Goal: Find specific page/section: Find specific page/section

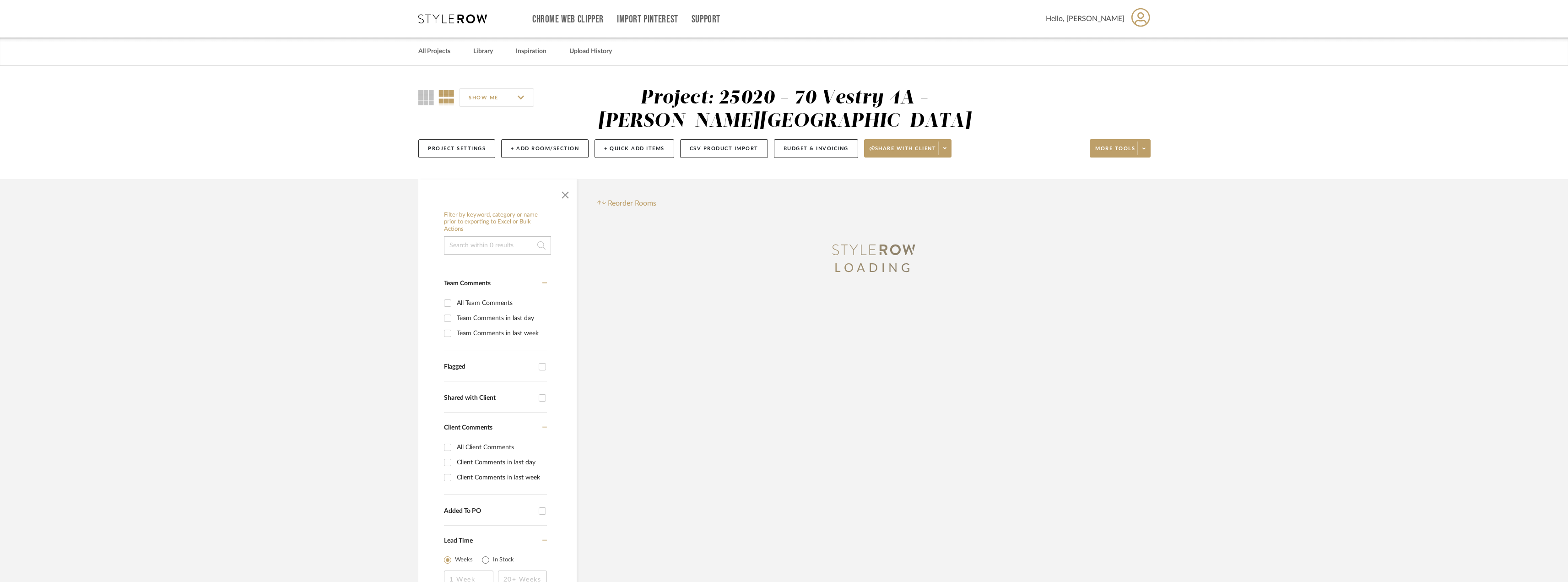
scroll to position [82, 0]
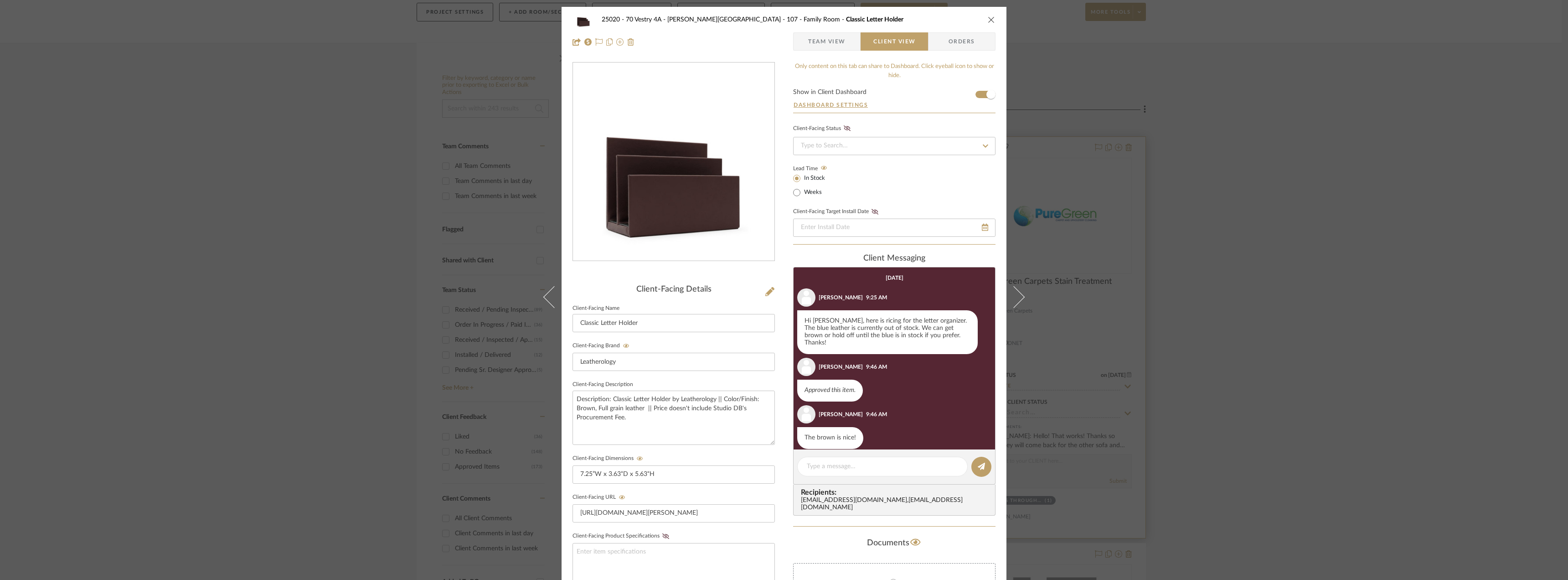
drag, startPoint x: 1329, startPoint y: 361, endPoint x: 1043, endPoint y: 304, distance: 291.6
click at [1327, 361] on div "25020 - 70 Vestry 4A - [PERSON_NAME] 107 - Family Room Classic Letter Holder Te…" at bounding box center [784, 290] width 1568 height 580
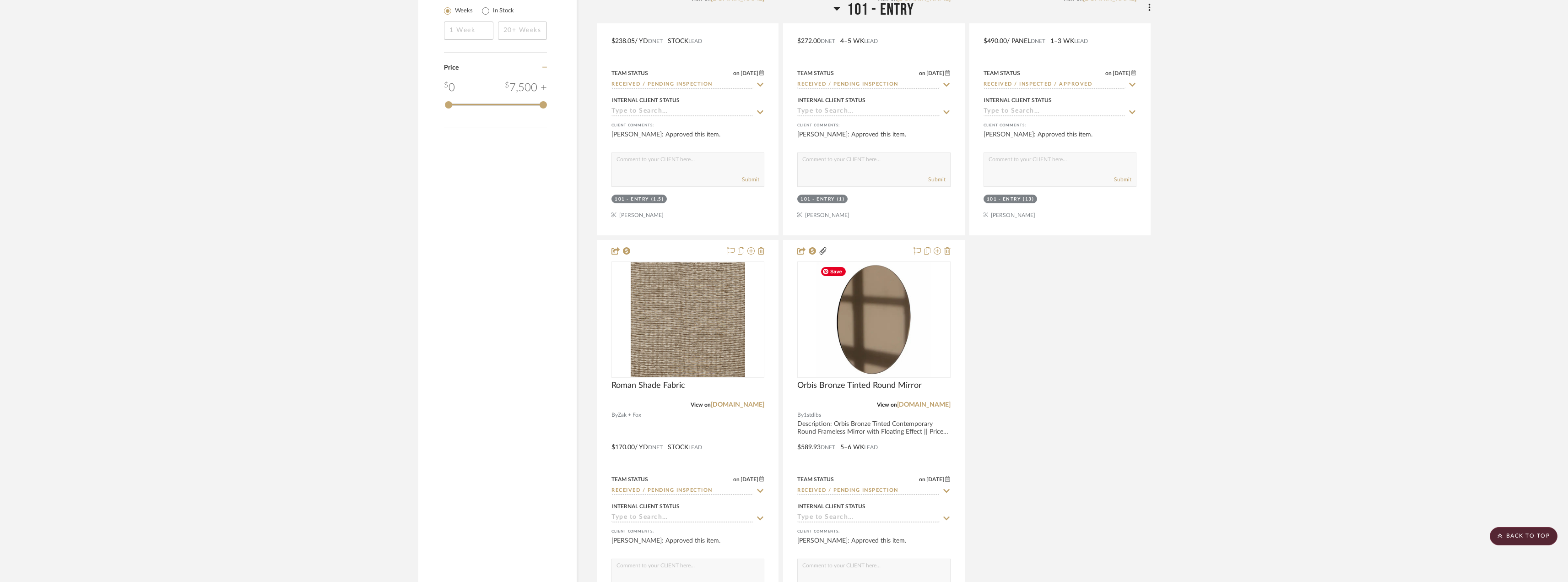
scroll to position [1601, 0]
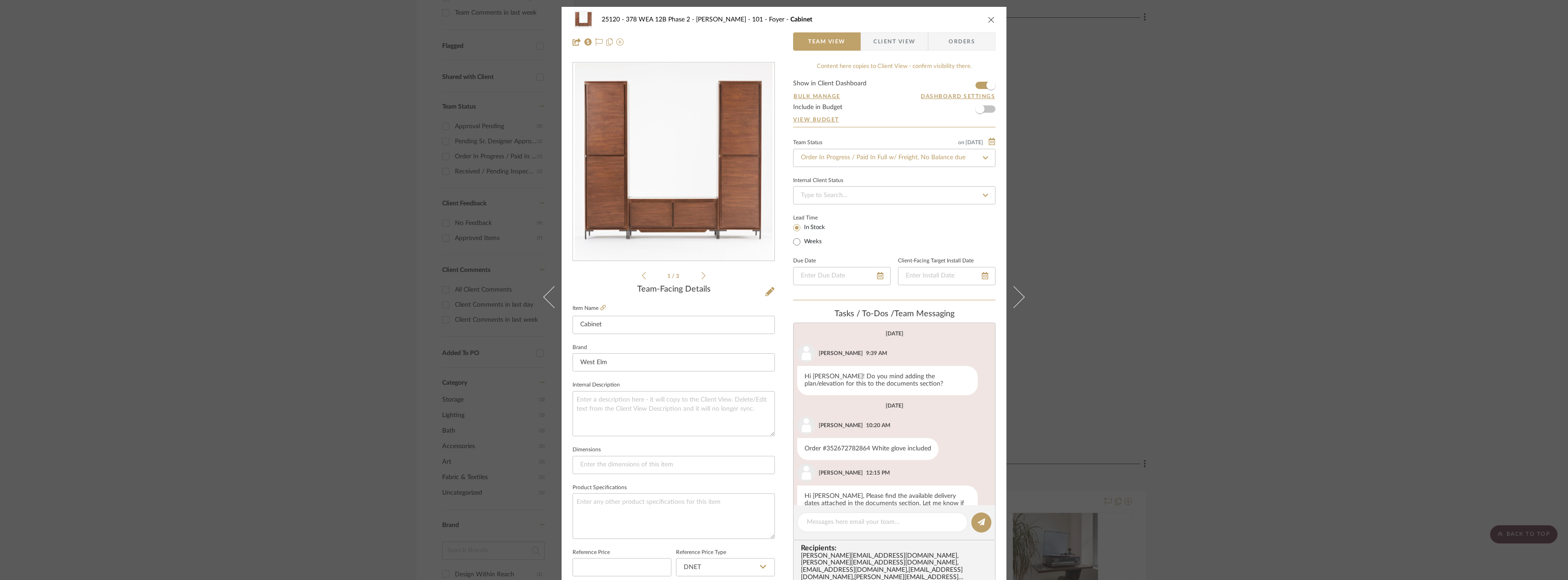
scroll to position [130, 0]
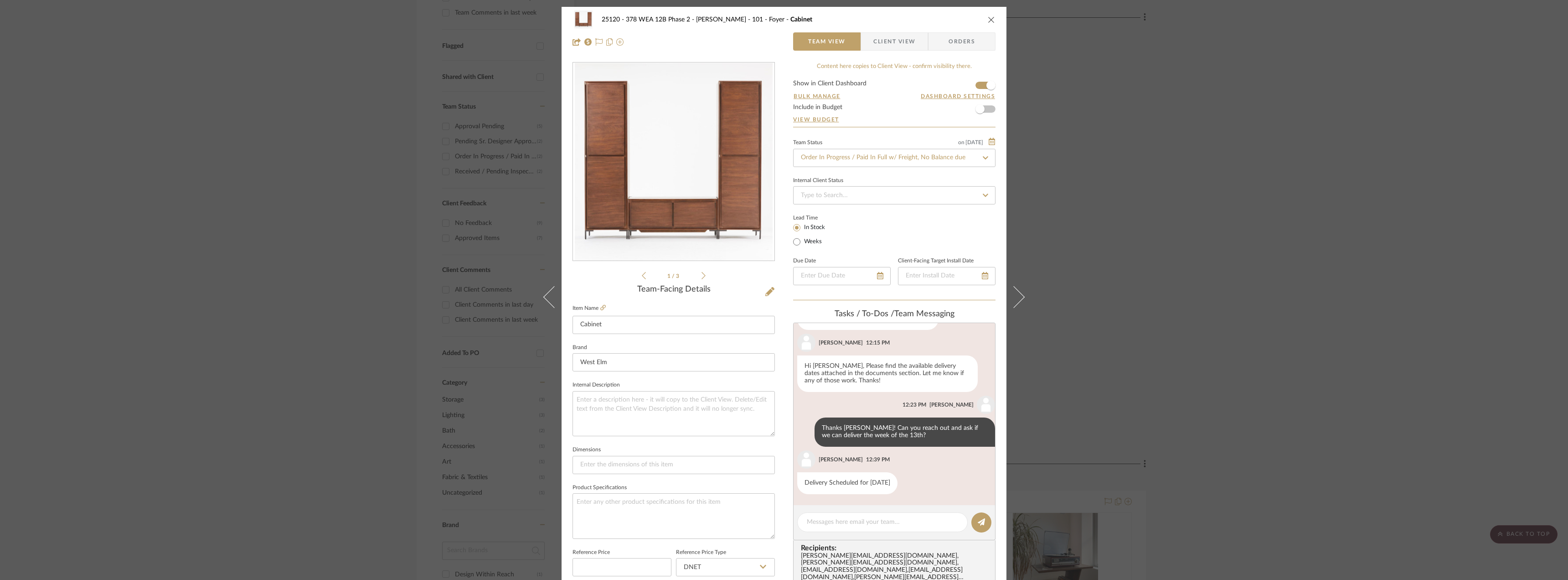
drag, startPoint x: 1175, startPoint y: 145, endPoint x: 1088, endPoint y: 133, distance: 87.8
click at [1174, 145] on div "25120 - 378 WEA 12B Phase 2 - Mautner 101 - Foyer Cabinet Team View Client View…" at bounding box center [784, 290] width 1568 height 580
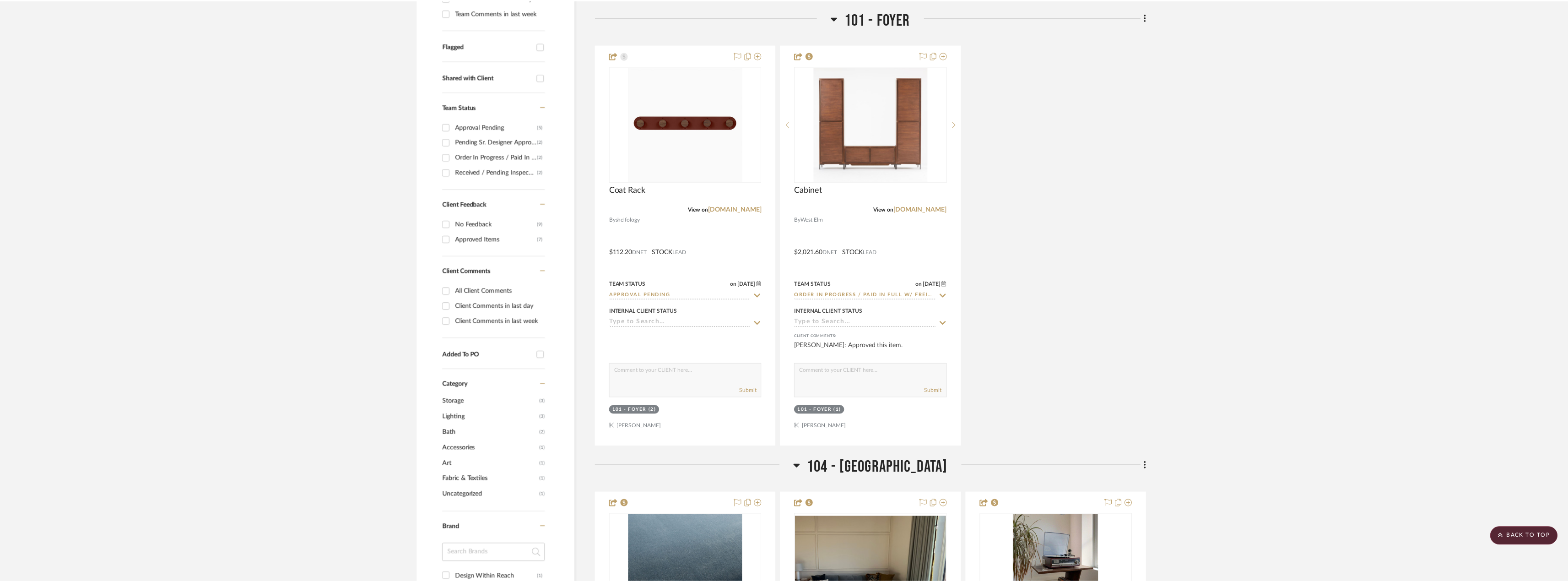
scroll to position [321, 0]
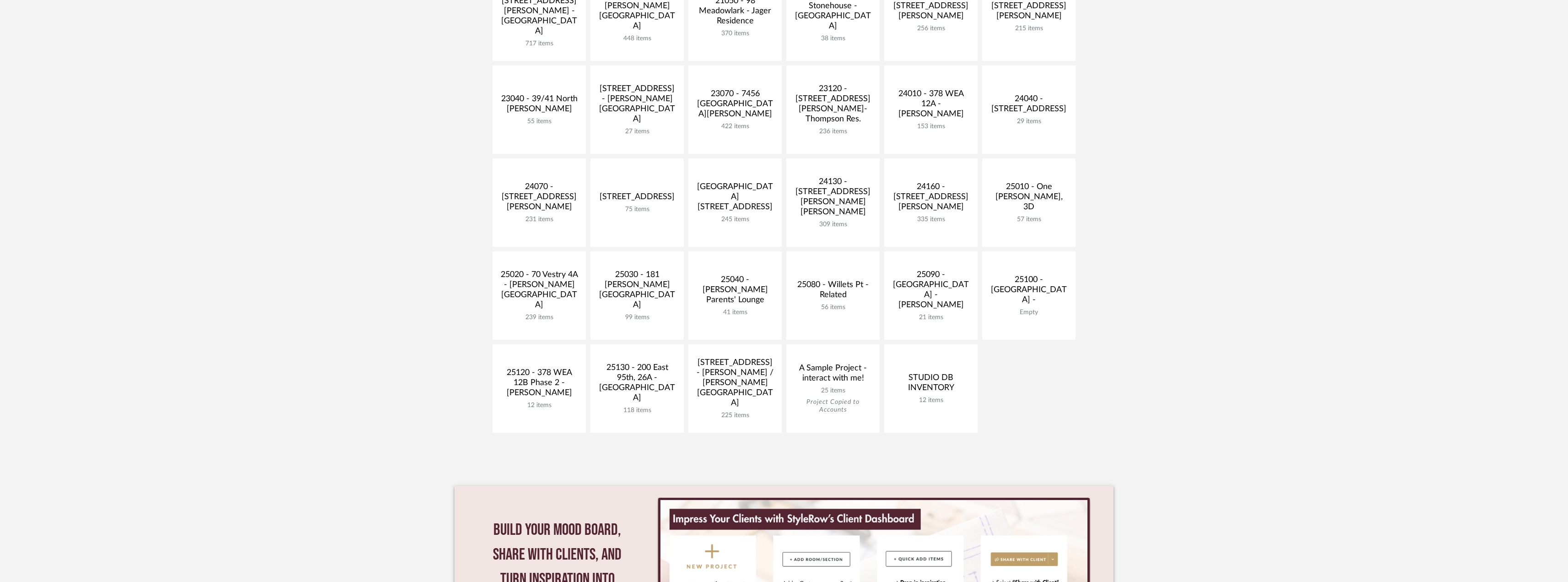
scroll to position [127, 0]
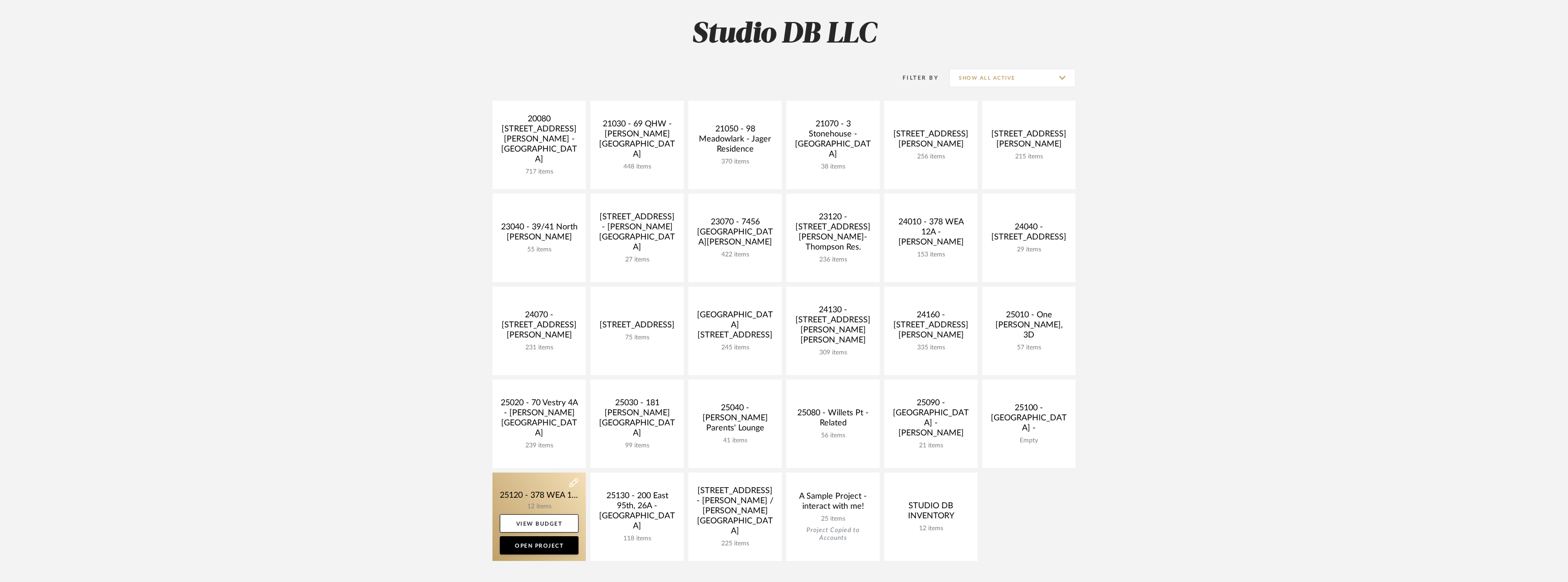
click at [557, 494] on link at bounding box center [539, 516] width 93 height 89
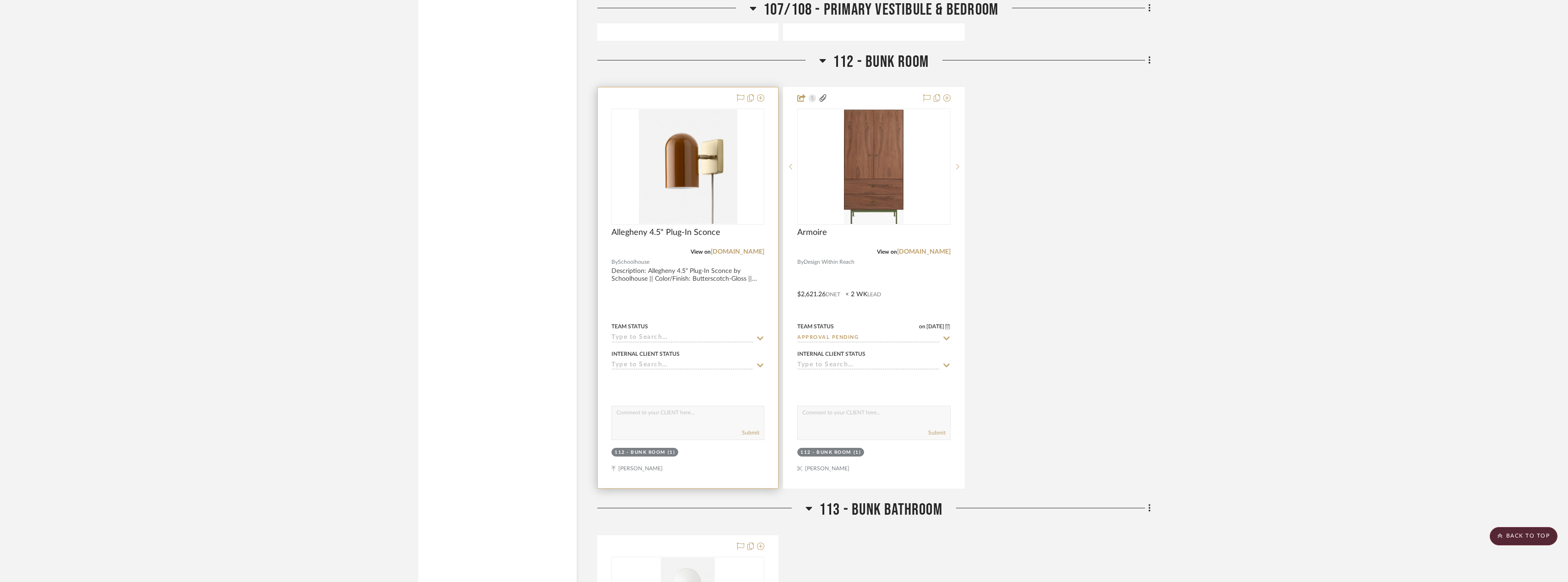
scroll to position [1510, 0]
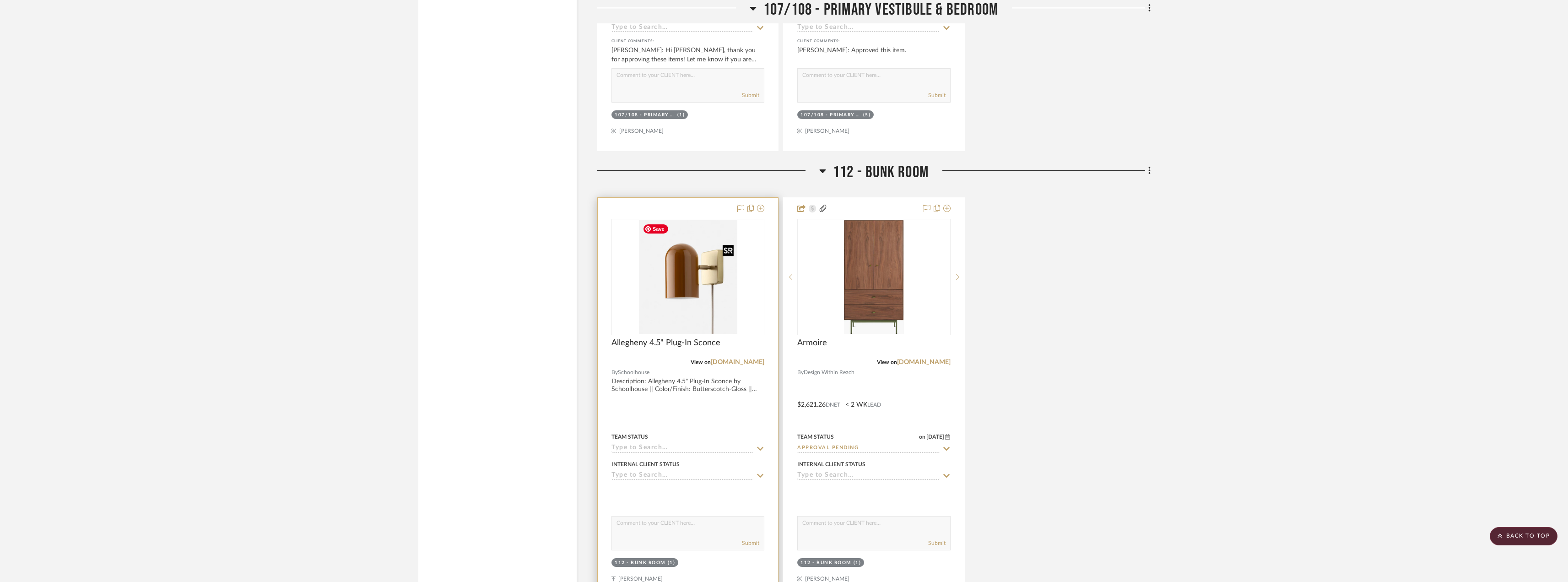
click at [682, 268] on img "0" at bounding box center [688, 277] width 98 height 115
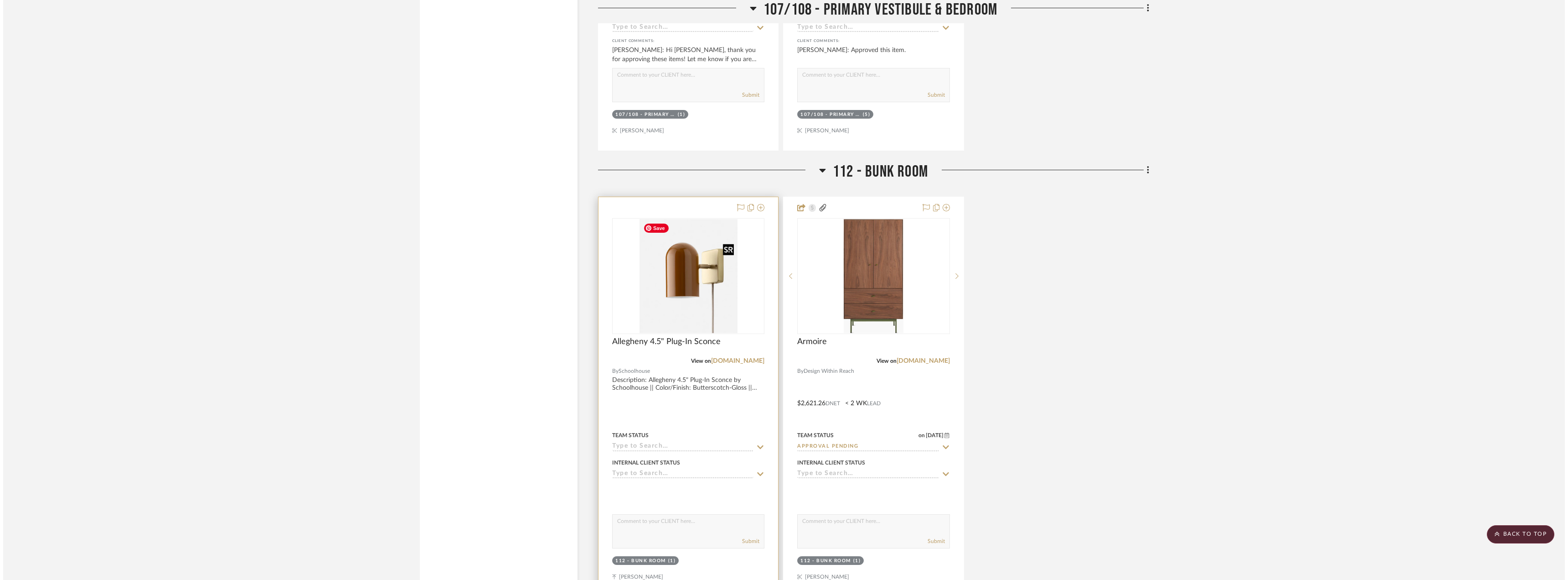
scroll to position [0, 0]
